Goal: Transaction & Acquisition: Book appointment/travel/reservation

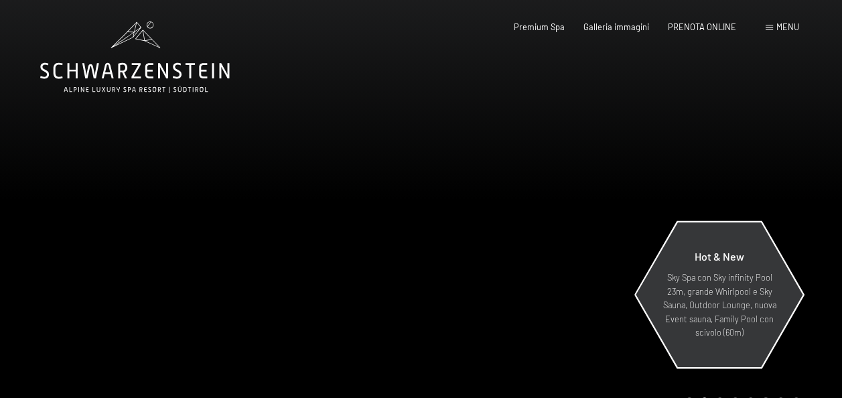
click at [727, 304] on p "Sky Spa con Sky infinity Pool 23m, grande Whirlpool e Sky Sauna, Outdoor Lounge…" at bounding box center [719, 305] width 117 height 68
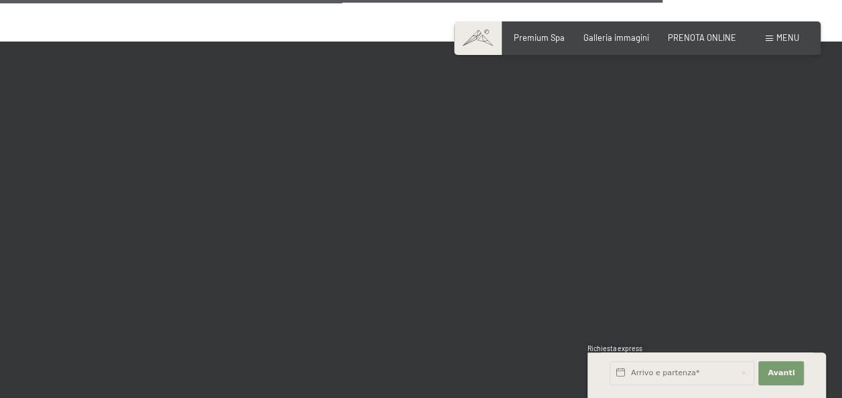
scroll to position [3350, 0]
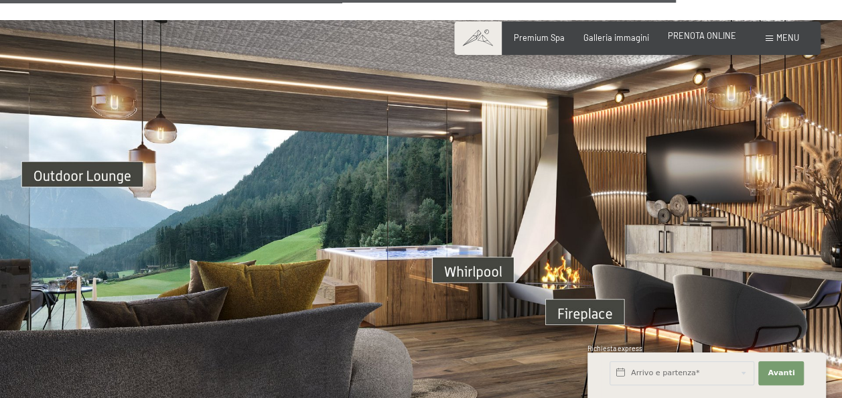
click at [692, 33] on span "PRENOTA ONLINE" at bounding box center [702, 35] width 68 height 11
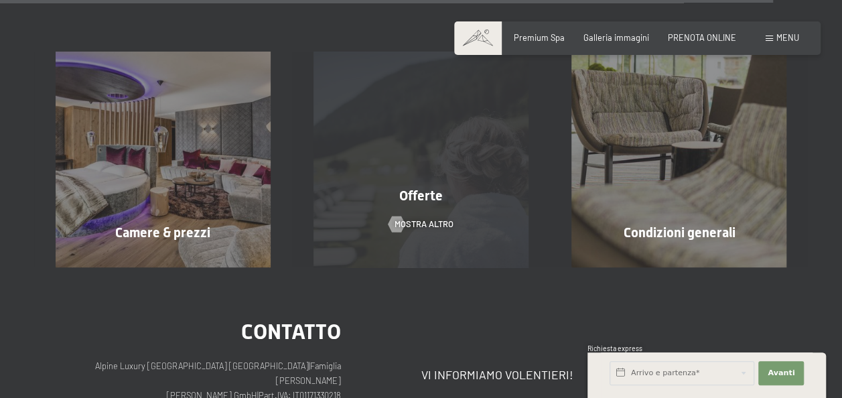
scroll to position [4348, 0]
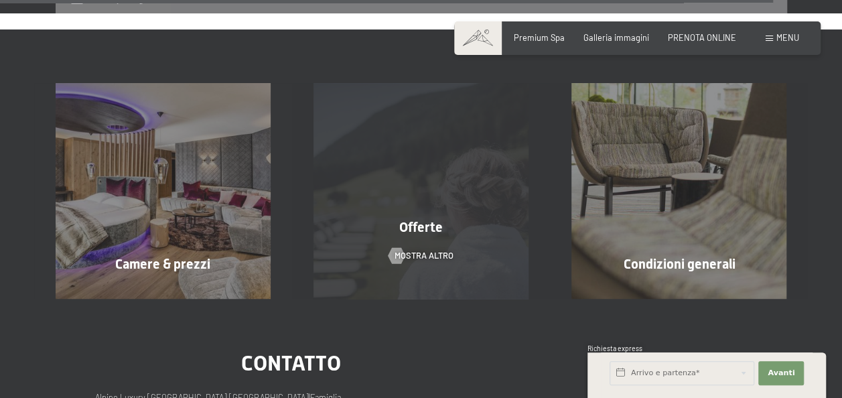
click at [476, 211] on div "Offerte mostra altro" at bounding box center [421, 190] width 258 height 215
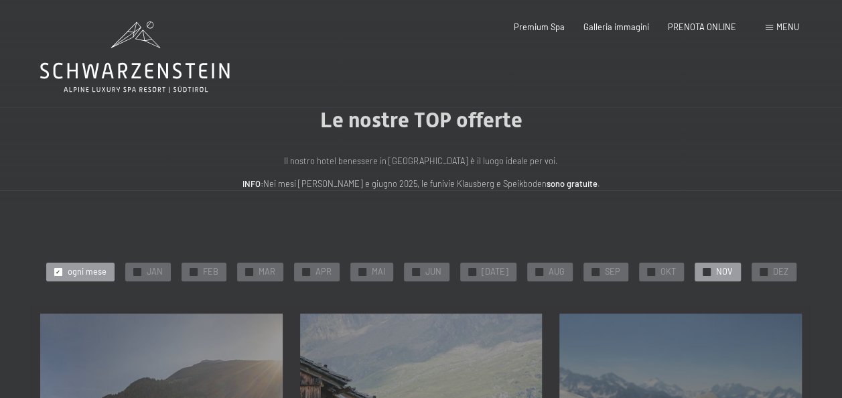
click at [697, 276] on div "✓ NOV" at bounding box center [718, 272] width 46 height 19
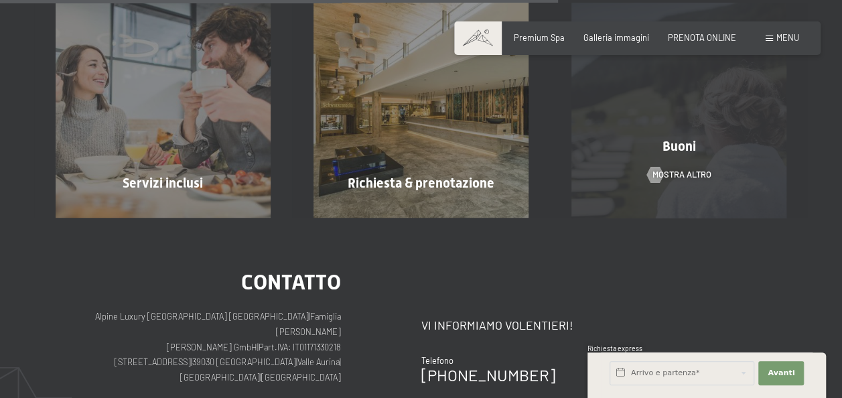
scroll to position [938, 0]
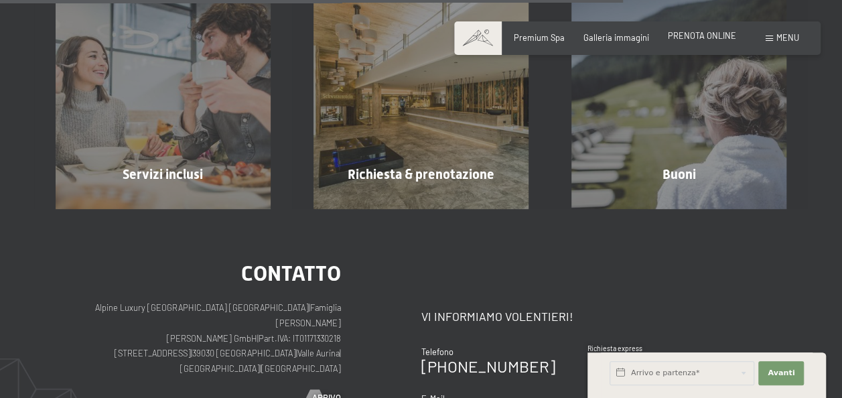
click at [717, 42] on div "PRENOTA ONLINE" at bounding box center [702, 36] width 68 height 12
click at [719, 34] on span "PRENOTA ONLINE" at bounding box center [702, 35] width 68 height 11
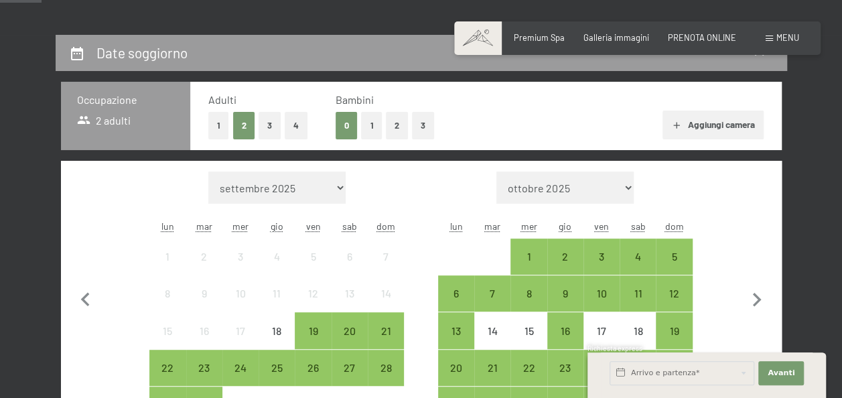
scroll to position [335, 0]
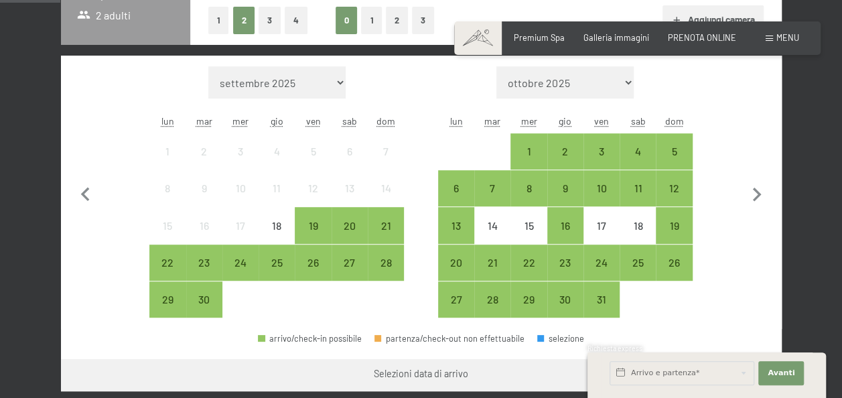
click at [317, 80] on select "settembre 2025 ottobre 2025 novembre 2025 dicembre 2025 gennaio 2026 febbraio 2…" at bounding box center [276, 82] width 137 height 32
select select "2026-08-01"
select select "2026-09-01"
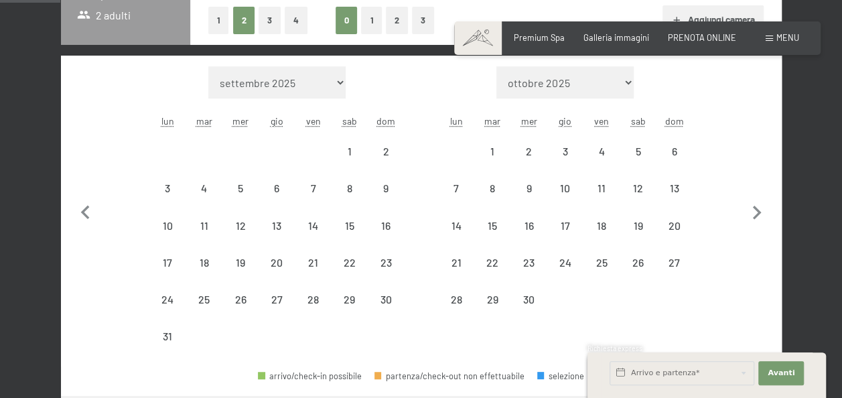
select select "2026-08-01"
select select "2026-09-01"
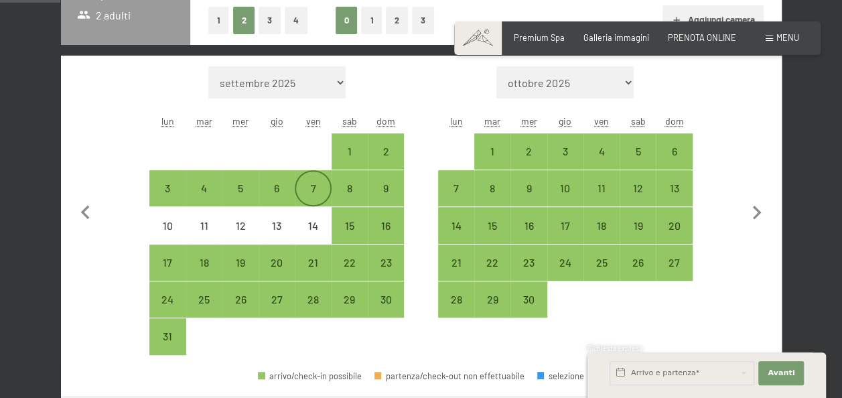
click at [316, 190] on div "7" at bounding box center [312, 199] width 33 height 33
select select "2026-08-01"
select select "2026-09-01"
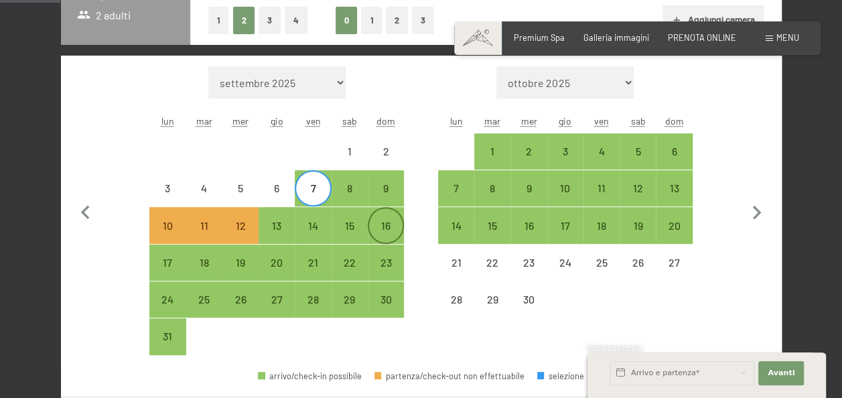
click at [392, 227] on div "16" at bounding box center [385, 236] width 33 height 33
select select "2026-08-01"
select select "2026-09-01"
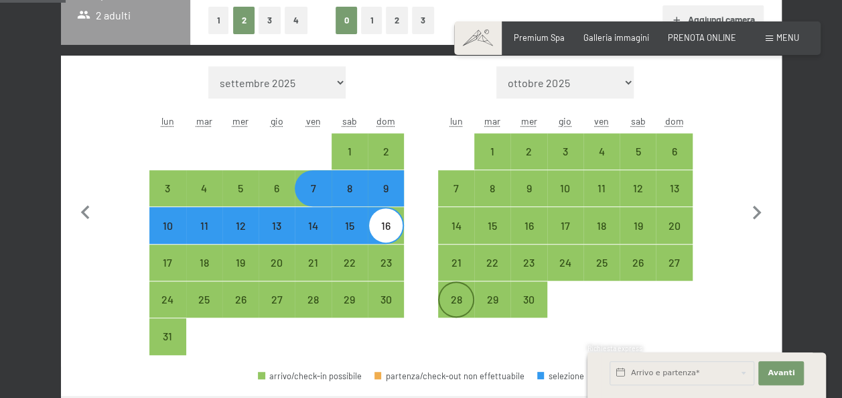
scroll to position [402, 0]
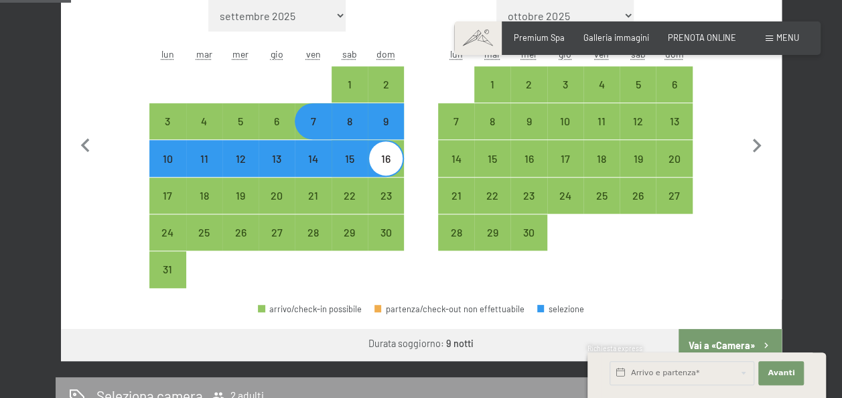
click at [761, 334] on button "Vai a «Camera»" at bounding box center [730, 345] width 102 height 32
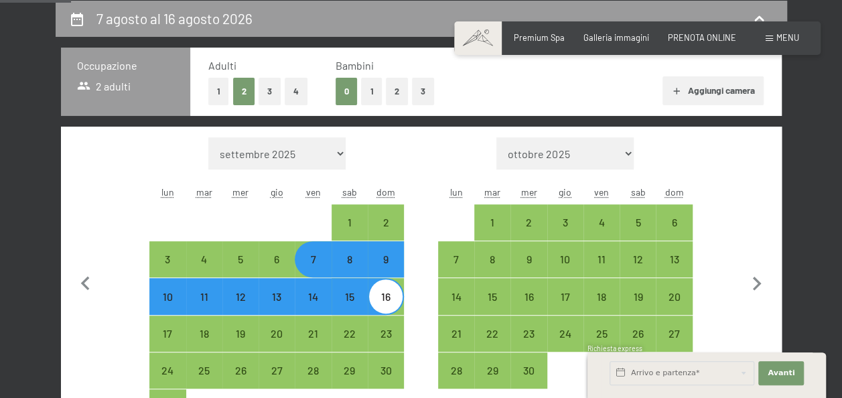
select select "2026-08-01"
select select "2026-09-01"
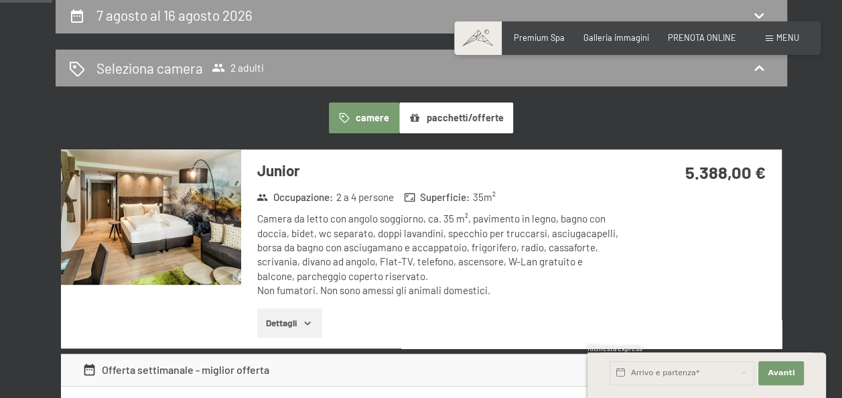
scroll to position [268, 0]
click at [189, 228] on img at bounding box center [151, 216] width 180 height 135
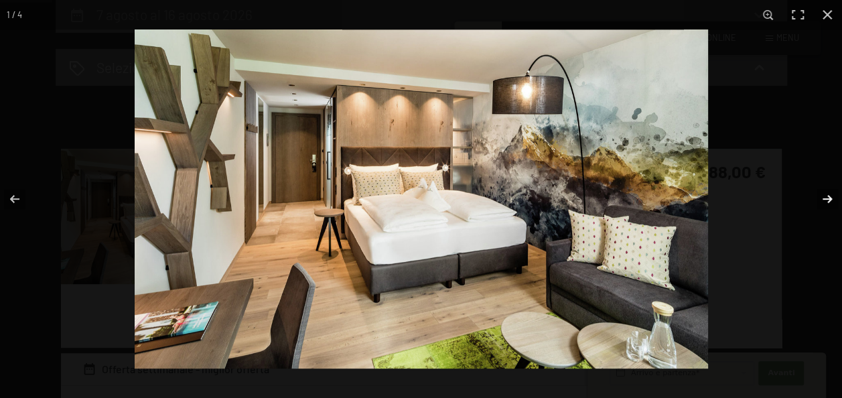
click at [823, 204] on button "button" at bounding box center [818, 198] width 47 height 67
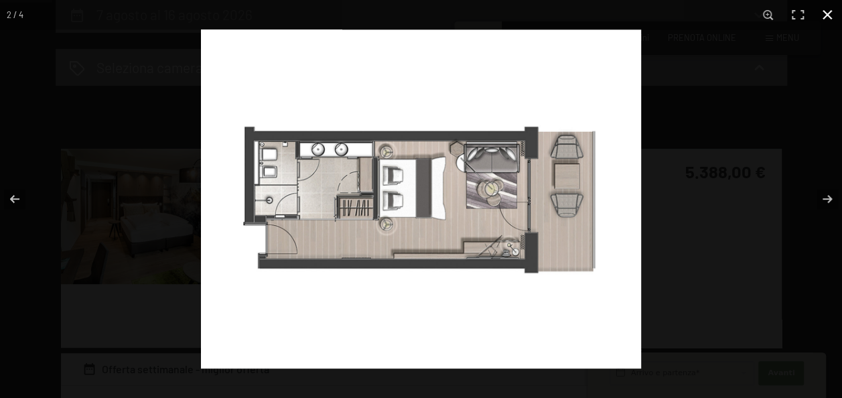
click at [823, 13] on button "button" at bounding box center [827, 14] width 29 height 29
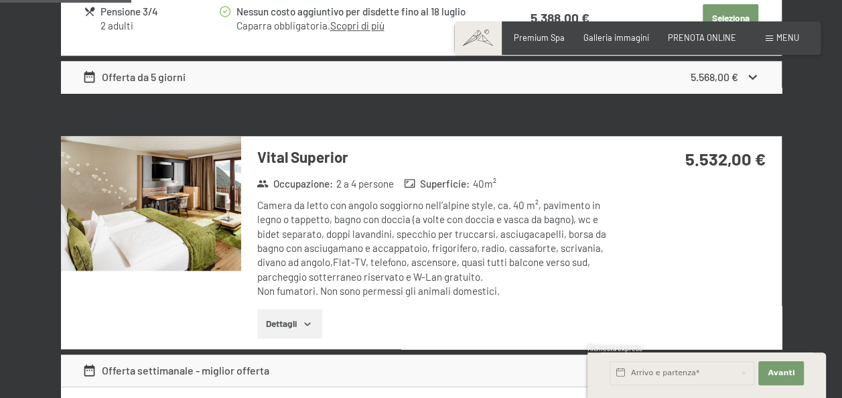
scroll to position [670, 0]
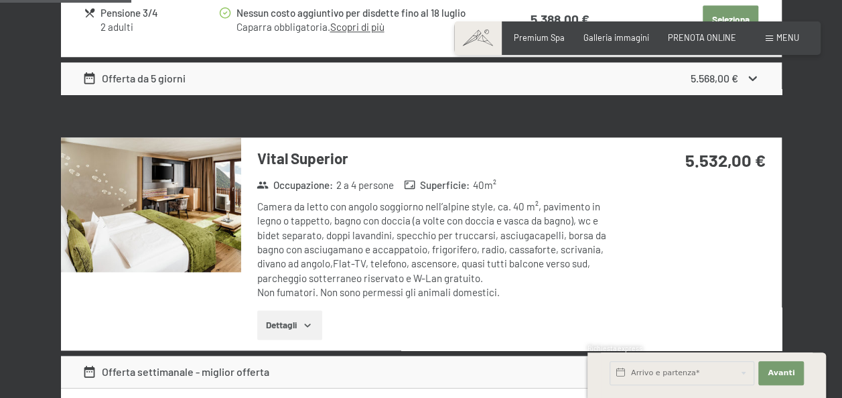
click at [135, 196] on img at bounding box center [151, 204] width 180 height 135
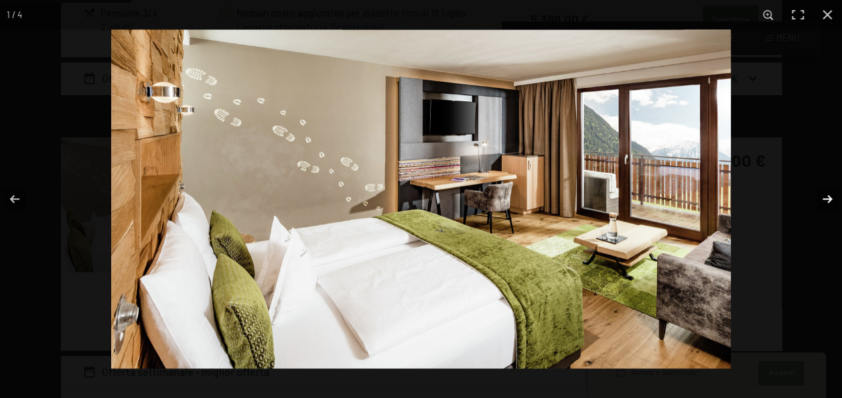
click at [827, 201] on button "button" at bounding box center [818, 198] width 47 height 67
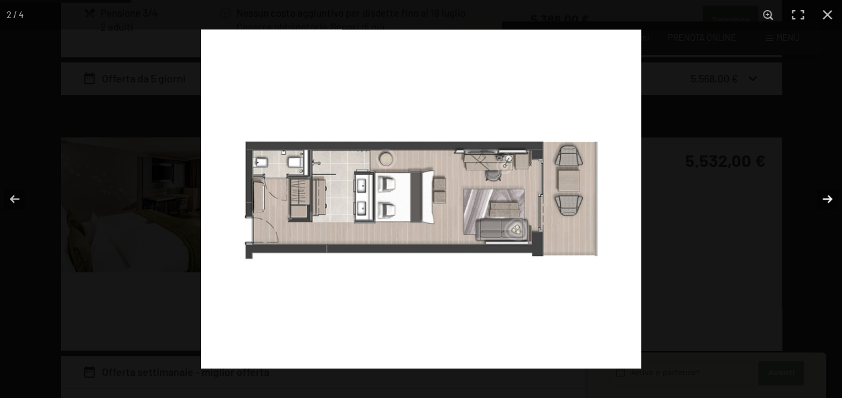
click at [827, 201] on button "button" at bounding box center [818, 198] width 47 height 67
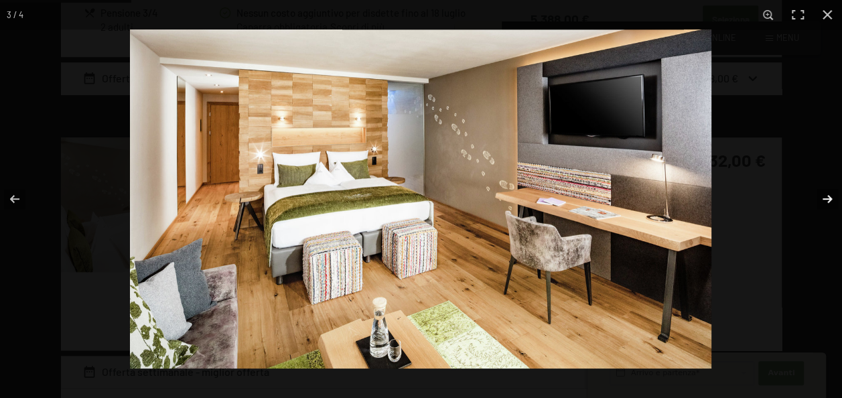
click at [827, 201] on button "button" at bounding box center [818, 198] width 47 height 67
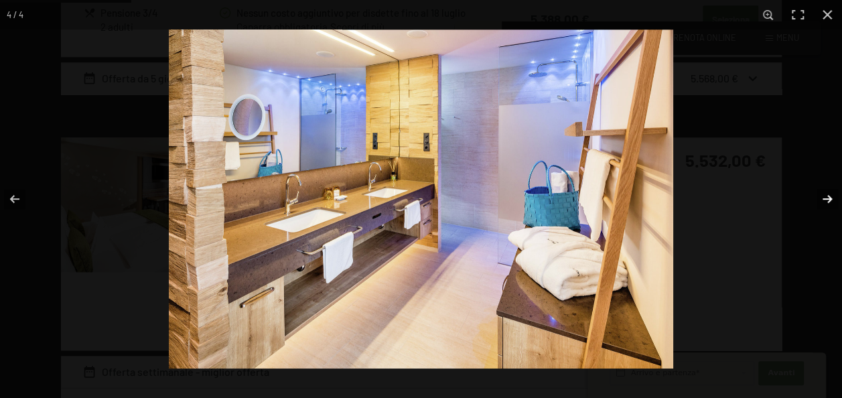
click at [827, 201] on button "button" at bounding box center [818, 198] width 47 height 67
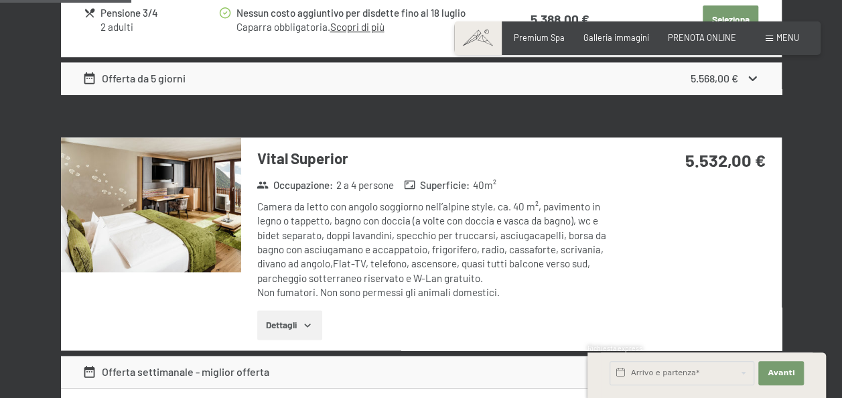
click at [0, 0] on button "button" at bounding box center [0, 0] width 0 height 0
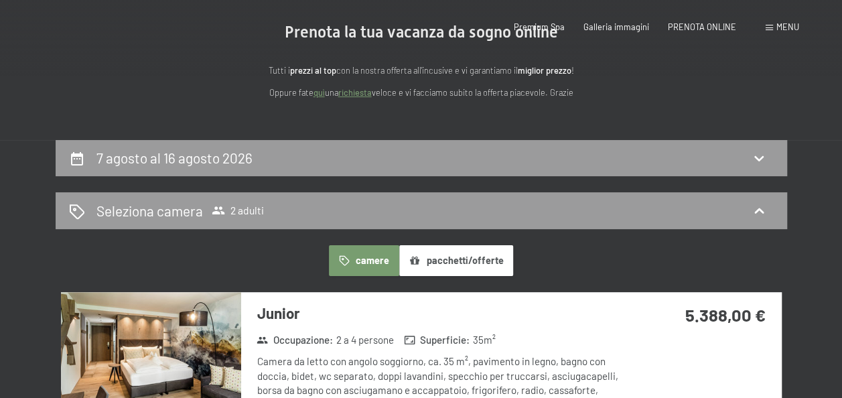
scroll to position [201, 0]
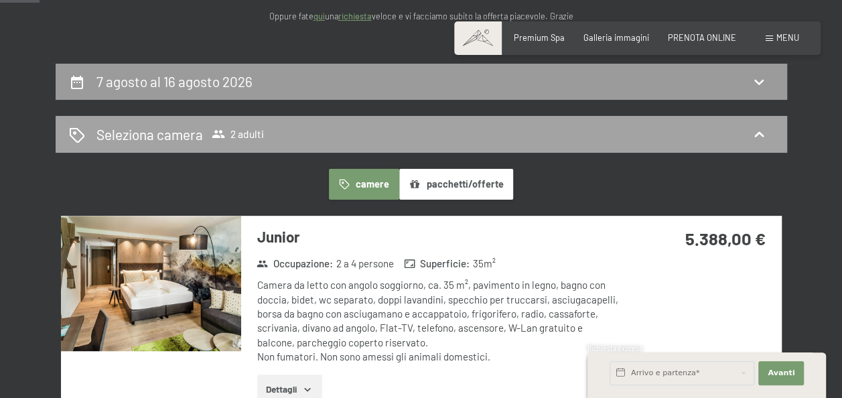
click at [243, 130] on span "2 adulti" at bounding box center [238, 133] width 52 height 13
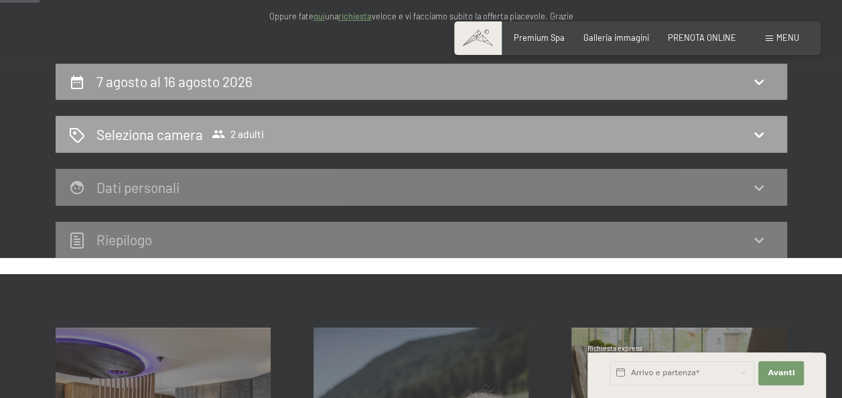
click at [312, 137] on div "Seleziona camera 2 adulti" at bounding box center [421, 134] width 705 height 19
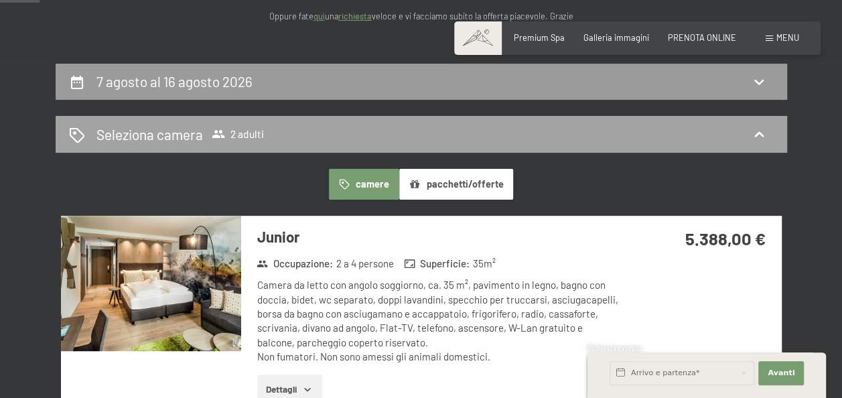
click at [346, 137] on div "Seleziona camera 2 adulti" at bounding box center [421, 134] width 705 height 19
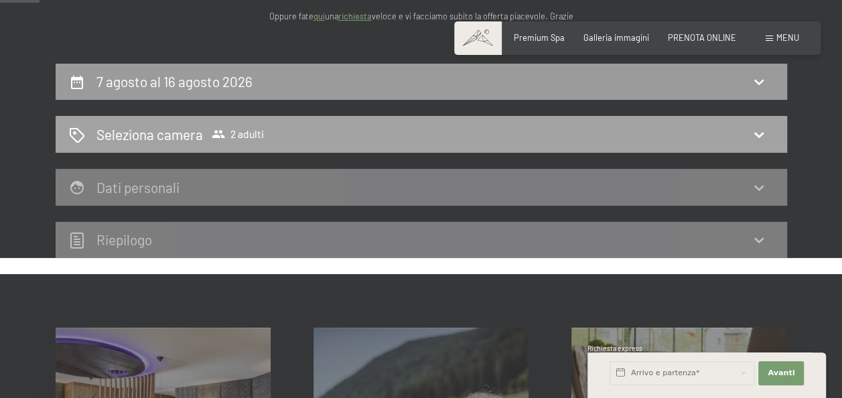
click at [126, 137] on h2 "Seleziona camera" at bounding box center [149, 134] width 107 height 19
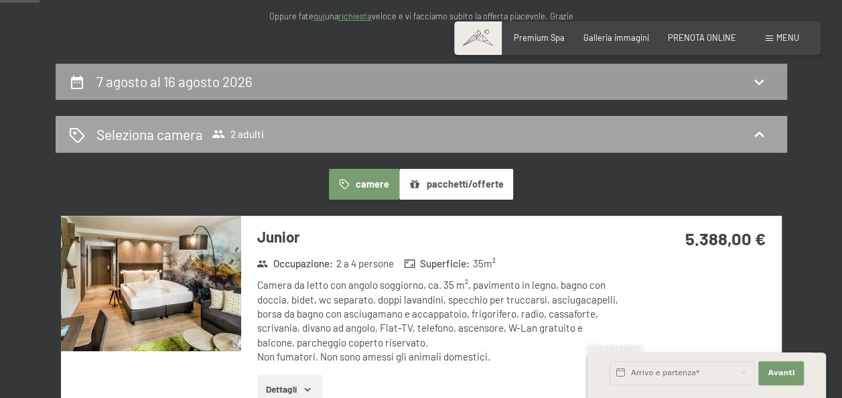
click at [303, 132] on div "Seleziona camera 2 adulti" at bounding box center [421, 134] width 705 height 19
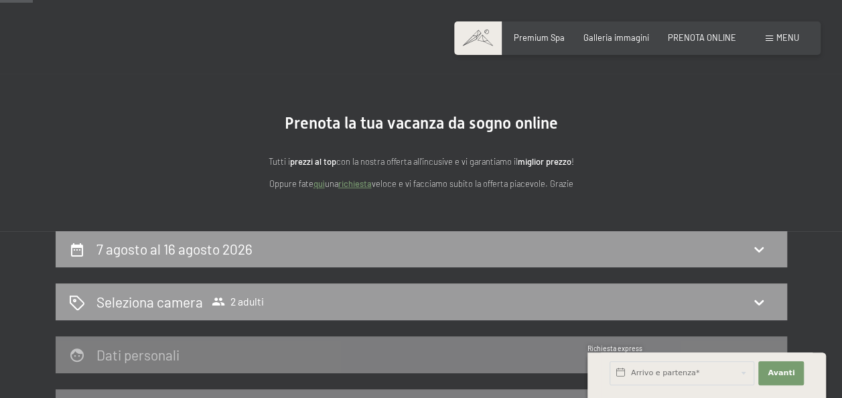
scroll to position [0, 0]
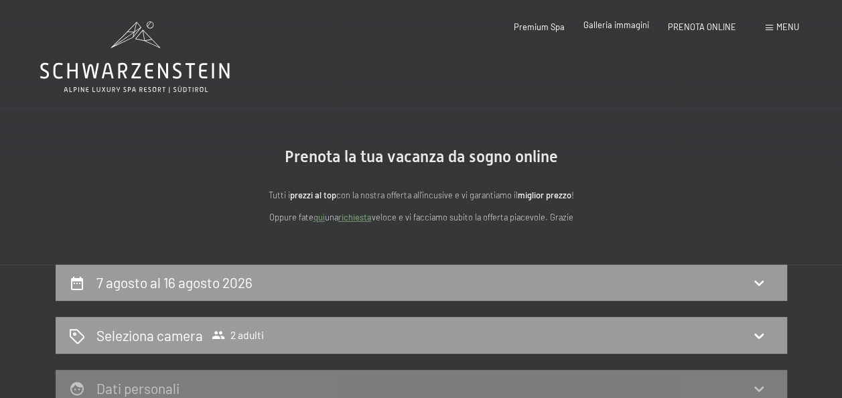
click at [611, 32] on div "Prenotazione Richiesta Premium Spa Galleria immagini PRENOTA ONLINE Menu DE IT …" at bounding box center [638, 27] width 324 height 12
click at [613, 30] on div "Galleria immagini" at bounding box center [617, 25] width 66 height 12
click at [608, 24] on span "Galleria immagini" at bounding box center [617, 24] width 66 height 11
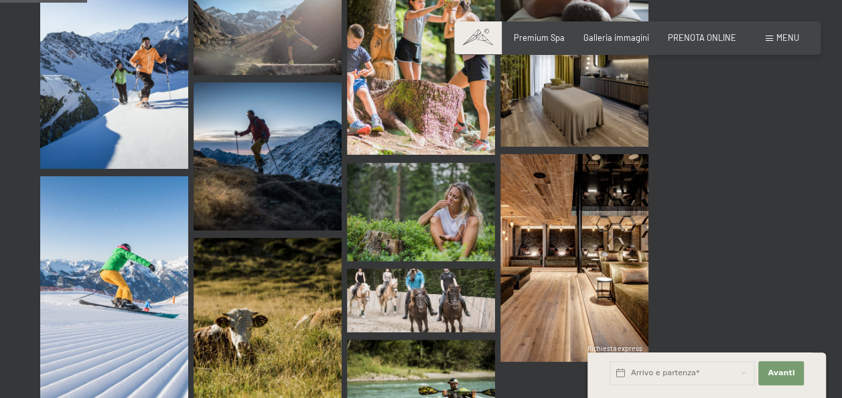
scroll to position [1608, 0]
